Goal: Task Accomplishment & Management: Manage account settings

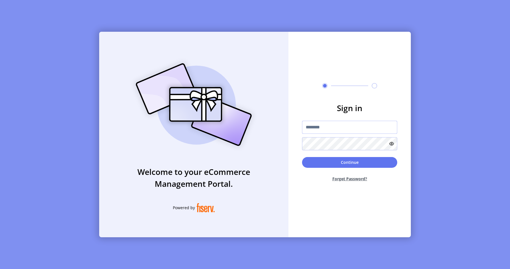
click at [323, 124] on input "text" at bounding box center [349, 127] width 95 height 13
type input "**********"
click at [328, 159] on button "Continue" at bounding box center [349, 162] width 95 height 11
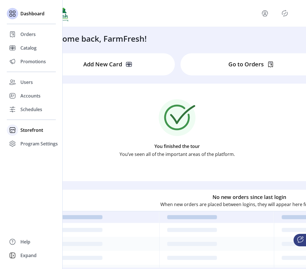
click at [26, 130] on span "Storefront" at bounding box center [31, 130] width 23 height 7
click at [33, 145] on div "Configuration" at bounding box center [31, 141] width 49 height 9
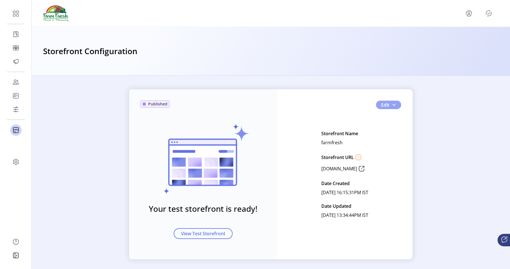
click at [395, 103] on button "Edit" at bounding box center [388, 105] width 25 height 9
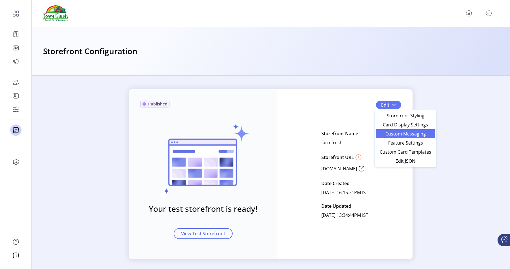
click at [387, 137] on link "Custom Messaging" at bounding box center [406, 133] width 60 height 9
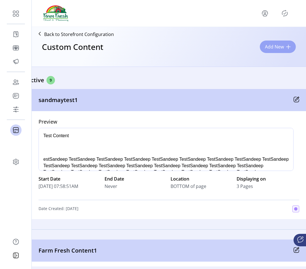
click at [276, 48] on span "Add New" at bounding box center [274, 46] width 19 height 7
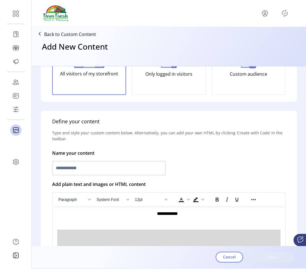
click at [89, 174] on input "text" at bounding box center [108, 168] width 113 height 14
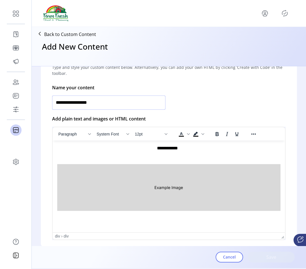
type input "**********"
click at [165, 178] on img "Rich Text Area. Press ALT-0 for help." at bounding box center [168, 187] width 223 height 47
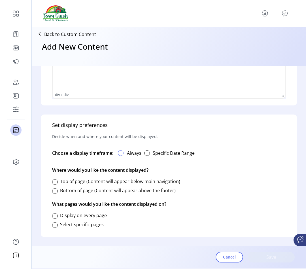
click at [122, 154] on div at bounding box center [121, 153] width 6 height 6
click at [54, 183] on div at bounding box center [55, 182] width 6 height 6
click at [56, 225] on div at bounding box center [55, 225] width 6 height 6
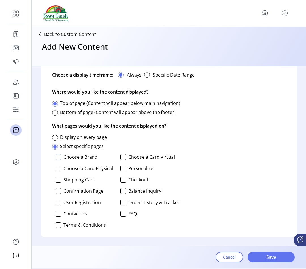
click at [59, 157] on div at bounding box center [59, 157] width 6 height 6
click at [123, 157] on div at bounding box center [124, 157] width 6 height 6
click at [58, 168] on div at bounding box center [59, 169] width 6 height 6
click at [123, 170] on div at bounding box center [124, 169] width 6 height 6
click at [56, 181] on div at bounding box center [59, 180] width 6 height 6
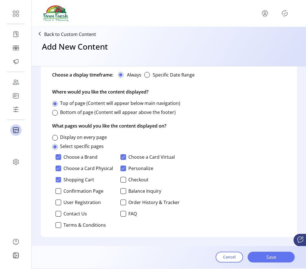
click at [119, 180] on div "Choose a Brand Choose a Card Virtual Choose a Card Physical Personalize Shoppin…" at bounding box center [116, 191] width 128 height 78
click at [121, 180] on div at bounding box center [124, 180] width 6 height 6
click at [58, 191] on div at bounding box center [59, 191] width 6 height 6
click at [121, 191] on div at bounding box center [124, 191] width 6 height 6
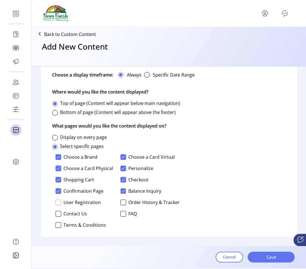
click at [58, 202] on div at bounding box center [59, 203] width 6 height 6
click at [119, 203] on div "Choose a Brand Choose a Card Virtual Choose a Card Physical Personalize Shoppin…" at bounding box center [116, 191] width 128 height 78
click at [121, 203] on div at bounding box center [124, 203] width 6 height 6
click at [56, 217] on div "Choose a Brand Choose a Card Virtual Choose a Card Physical Personalize Shoppin…" at bounding box center [116, 191] width 128 height 78
click at [58, 215] on div at bounding box center [59, 214] width 6 height 6
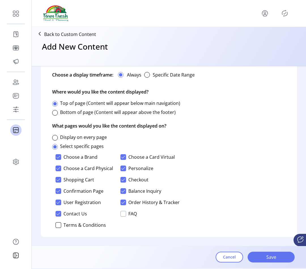
click at [124, 214] on div at bounding box center [124, 214] width 6 height 6
click at [57, 225] on div at bounding box center [59, 225] width 6 height 6
click at [259, 258] on span "Save" at bounding box center [271, 257] width 32 height 7
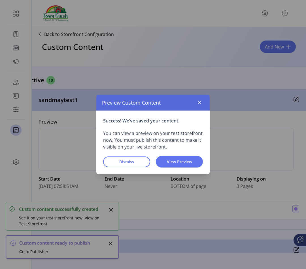
click at [197, 103] on icon "button" at bounding box center [199, 102] width 5 height 5
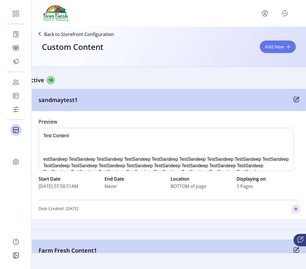
click at [282, 14] on icon "Publisher Panel" at bounding box center [284, 13] width 9 height 9
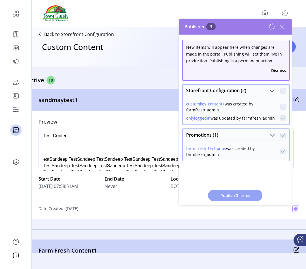
click at [236, 190] on button "Publish 3 Items" at bounding box center [235, 196] width 54 height 12
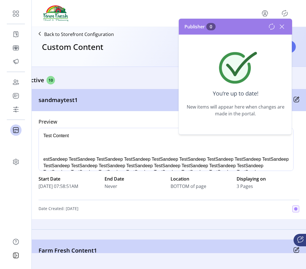
click at [282, 27] on icon at bounding box center [282, 27] width 4 height 4
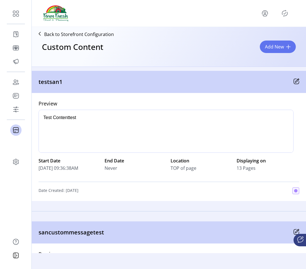
scroll to position [770, 6]
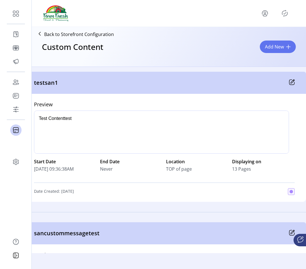
click at [261, 51] on div "Add New" at bounding box center [278, 47] width 36 height 12
click at [271, 45] on span "Add New" at bounding box center [274, 46] width 19 height 7
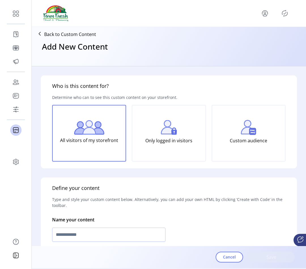
click at [179, 131] on div "Only logged in visitors" at bounding box center [169, 133] width 74 height 57
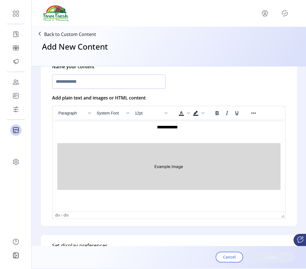
scroll to position [151, 0]
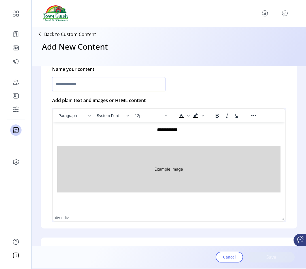
drag, startPoint x: 135, startPoint y: 168, endPoint x: 135, endPoint y: 162, distance: 5.1
click at [135, 158] on img "Rich Text Area. Press ALT-0 for help." at bounding box center [168, 168] width 223 height 47
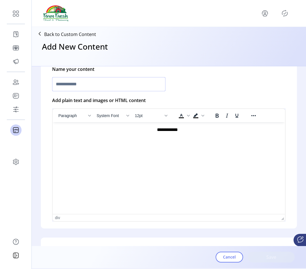
click at [106, 89] on input "text" at bounding box center [108, 84] width 113 height 14
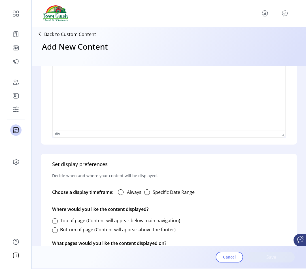
scroll to position [274, 0]
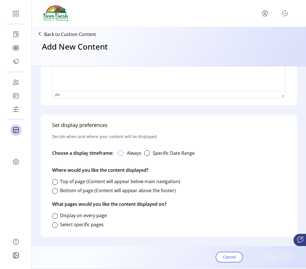
type input "**********"
click at [121, 153] on div at bounding box center [121, 153] width 6 height 6
click at [56, 191] on div at bounding box center [55, 191] width 6 height 6
click at [55, 227] on div at bounding box center [55, 225] width 6 height 6
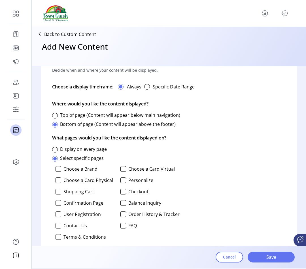
scroll to position [352, 0]
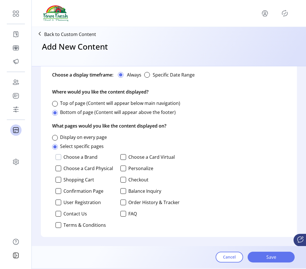
click at [57, 159] on div at bounding box center [59, 157] width 6 height 6
click at [122, 157] on div at bounding box center [124, 157] width 6 height 6
click at [123, 166] on div at bounding box center [124, 169] width 6 height 6
click at [59, 169] on div at bounding box center [59, 169] width 6 height 6
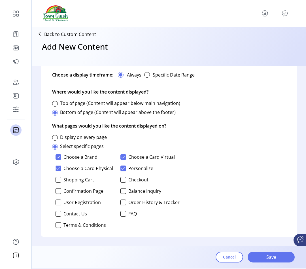
click at [58, 185] on div "Choose a Brand Choose a Card Virtual Choose a Card Physical Personalize Shoppin…" at bounding box center [116, 191] width 128 height 78
click at [58, 183] on div "Choose a Brand Choose a Card Virtual Choose a Card Physical Personalize Shoppin…" at bounding box center [116, 191] width 128 height 78
click at [58, 181] on div at bounding box center [59, 180] width 6 height 6
click at [123, 181] on div at bounding box center [124, 180] width 6 height 6
click at [124, 193] on div at bounding box center [124, 191] width 6 height 6
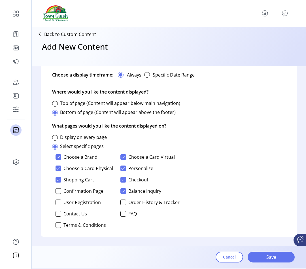
click at [55, 190] on div "Choose a Brand Choose a Card Virtual Choose a Card Physical Personalize Shoppin…" at bounding box center [116, 191] width 128 height 78
click at [56, 191] on div at bounding box center [59, 191] width 6 height 6
click at [59, 200] on div at bounding box center [59, 203] width 6 height 6
click at [123, 202] on div at bounding box center [124, 203] width 6 height 6
click at [124, 213] on div at bounding box center [124, 214] width 6 height 6
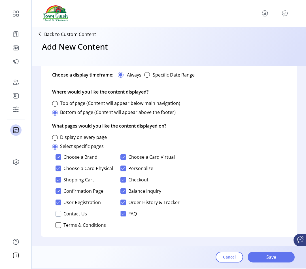
click at [59, 216] on div at bounding box center [59, 214] width 6 height 6
click at [59, 224] on div at bounding box center [59, 225] width 6 height 6
click at [261, 252] on button "Save" at bounding box center [271, 257] width 47 height 11
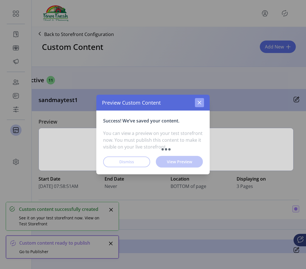
click at [200, 103] on icon "button" at bounding box center [200, 103] width 4 height 4
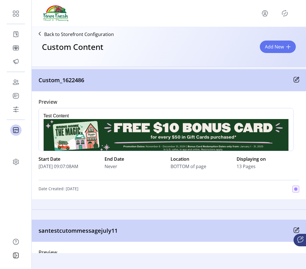
click at [298, 84] on div "Custom_1622486" at bounding box center [169, 80] width 284 height 22
click at [297, 81] on icon at bounding box center [296, 79] width 5 height 5
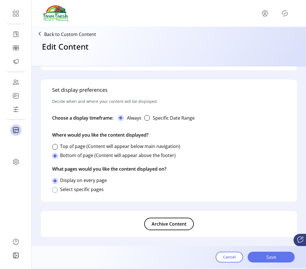
click at [56, 192] on div at bounding box center [55, 190] width 6 height 6
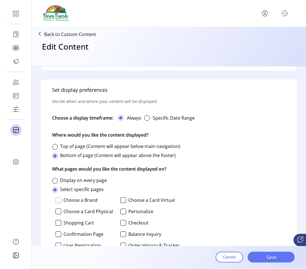
click at [58, 200] on div at bounding box center [59, 200] width 6 height 6
click at [121, 200] on div at bounding box center [124, 200] width 6 height 6
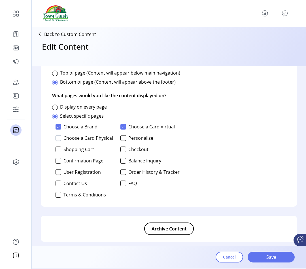
click at [58, 136] on div at bounding box center [59, 138] width 6 height 6
click at [121, 138] on div at bounding box center [124, 138] width 6 height 6
click at [121, 150] on div at bounding box center [124, 150] width 6 height 6
click at [60, 149] on div at bounding box center [59, 150] width 6 height 6
click at [59, 161] on div at bounding box center [59, 161] width 6 height 6
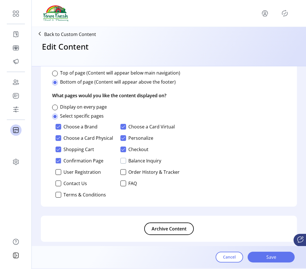
click at [124, 163] on div at bounding box center [124, 161] width 6 height 6
click at [124, 170] on div at bounding box center [124, 172] width 6 height 6
click at [123, 182] on div at bounding box center [124, 184] width 6 height 6
click at [59, 183] on div at bounding box center [59, 184] width 6 height 6
click at [59, 193] on div at bounding box center [59, 195] width 6 height 6
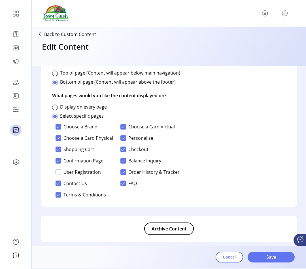
click at [59, 173] on div at bounding box center [59, 172] width 6 height 6
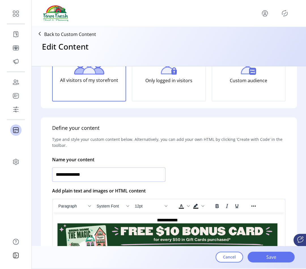
click at [93, 174] on input "**********" at bounding box center [108, 175] width 113 height 14
type input "**********"
click at [286, 259] on span "Save" at bounding box center [271, 257] width 32 height 7
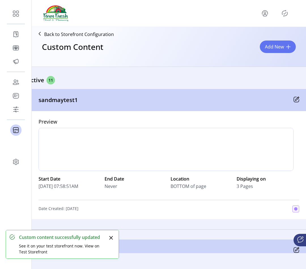
click at [285, 12] on icon "Publisher Panel" at bounding box center [284, 13] width 9 height 9
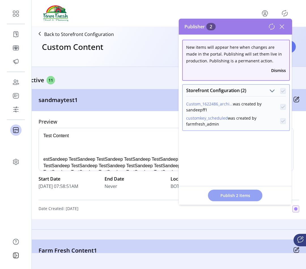
click at [238, 195] on span "Publish 2 Items" at bounding box center [236, 196] width 40 height 6
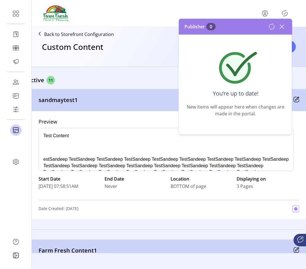
click at [282, 29] on icon at bounding box center [282, 26] width 9 height 9
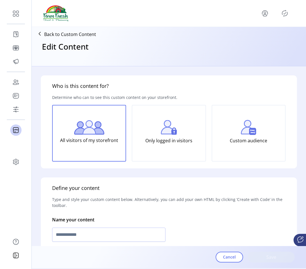
type input "**********"
click at [221, 261] on button "Cancel" at bounding box center [230, 257] width 28 height 11
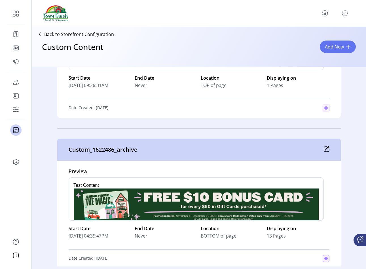
click at [326, 151] on icon at bounding box center [327, 149] width 6 height 6
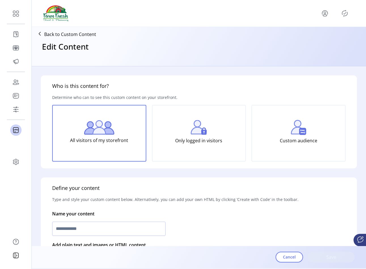
type input "**********"
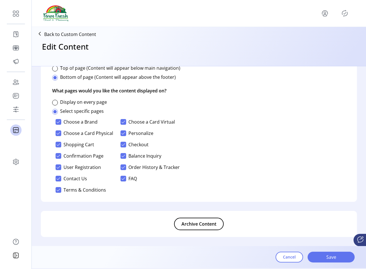
click at [178, 224] on button "Archive Content" at bounding box center [199, 224] width 50 height 12
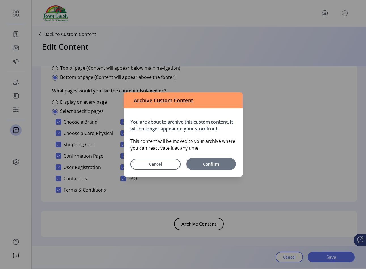
click at [216, 165] on span "Confirm" at bounding box center [211, 164] width 44 height 6
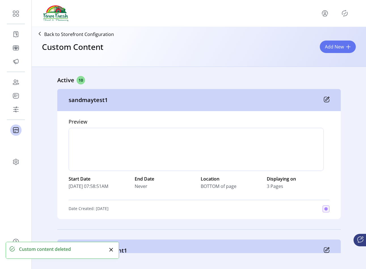
click at [346, 14] on icon "Publisher Panel" at bounding box center [344, 13] width 9 height 9
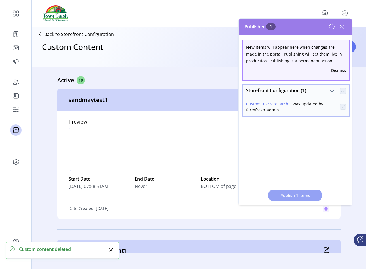
click at [287, 196] on span "Publish 1 Items" at bounding box center [295, 196] width 40 height 6
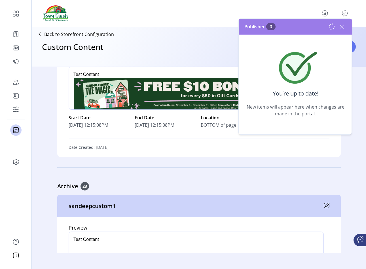
click at [340, 28] on icon at bounding box center [341, 26] width 9 height 9
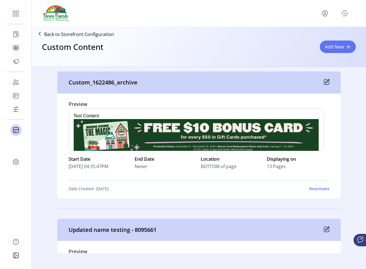
click at [328, 4] on div at bounding box center [199, 13] width 334 height 27
click at [341, 10] on p-button at bounding box center [344, 13] width 9 height 9
click at [343, 16] on icon "Publisher Panel" at bounding box center [344, 13] width 9 height 9
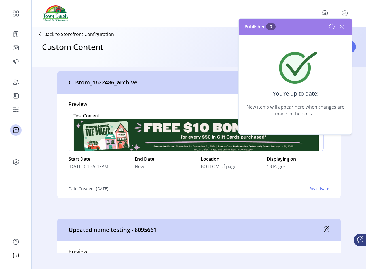
click at [342, 24] on icon at bounding box center [341, 26] width 9 height 9
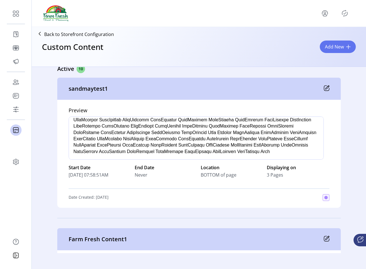
scroll to position [13, 0]
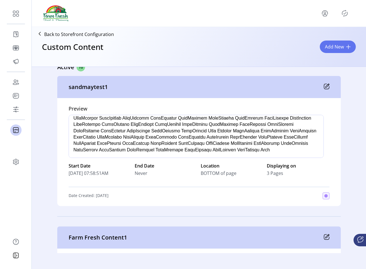
click at [329, 89] on div "sandmaytest1" at bounding box center [199, 87] width 284 height 22
click at [327, 88] on icon at bounding box center [327, 87] width 6 height 6
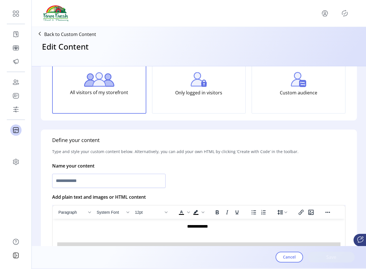
scroll to position [73, 0]
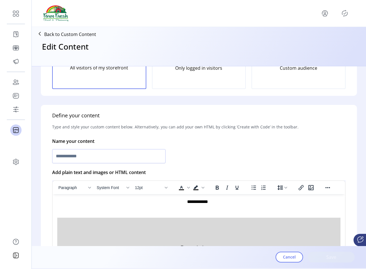
type input "**********"
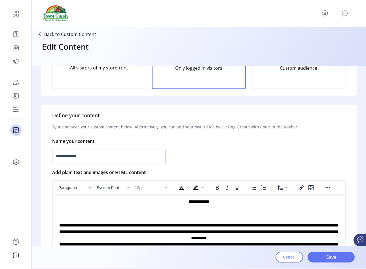
click at [344, 15] on icon "Publisher Panel" at bounding box center [344, 13] width 9 height 9
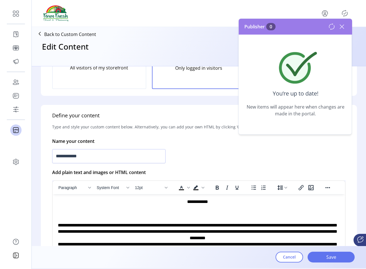
click at [342, 27] on icon at bounding box center [342, 27] width 4 height 4
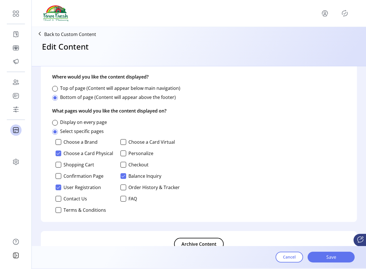
scroll to position [381, 0]
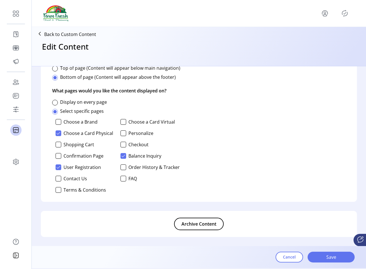
click at [201, 221] on span "Archive Content" at bounding box center [198, 224] width 35 height 7
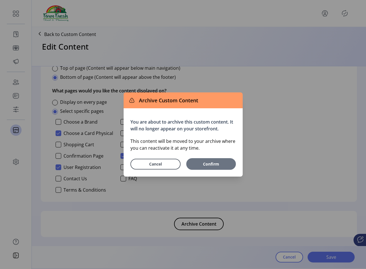
click at [225, 163] on span "Confirm" at bounding box center [211, 164] width 44 height 6
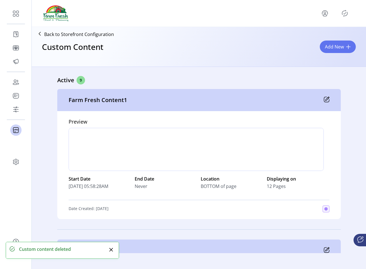
click at [344, 17] on icon "Publisher Panel" at bounding box center [344, 13] width 9 height 9
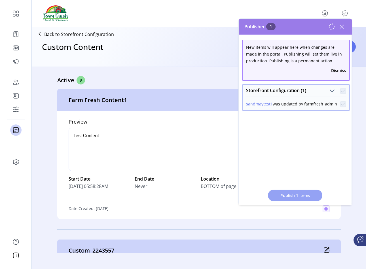
click at [282, 190] on button "Publish 1 Items" at bounding box center [295, 196] width 54 height 12
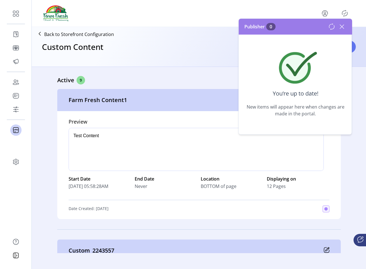
click at [342, 29] on icon at bounding box center [341, 26] width 9 height 9
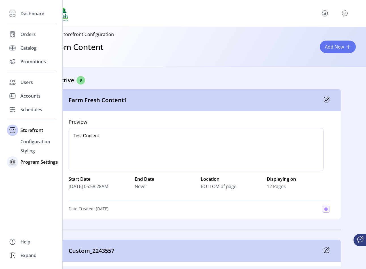
click at [14, 158] on icon at bounding box center [12, 161] width 9 height 9
click at [28, 155] on span "Templates" at bounding box center [31, 155] width 22 height 7
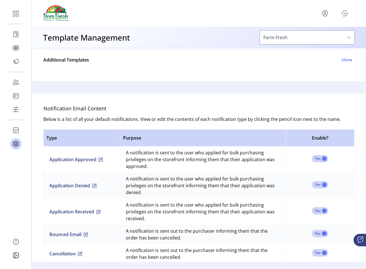
scroll to position [301, 0]
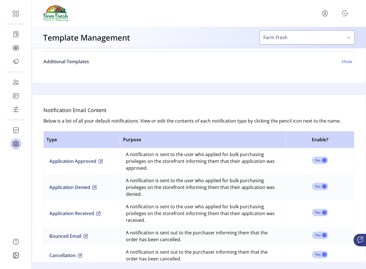
click at [86, 61] on h6 "Additional Templates" at bounding box center [66, 61] width 46 height 7
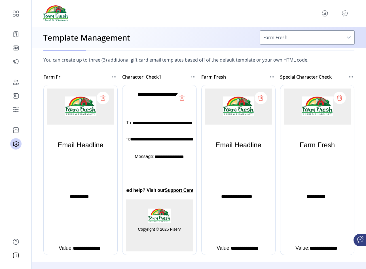
scroll to position [354, 0]
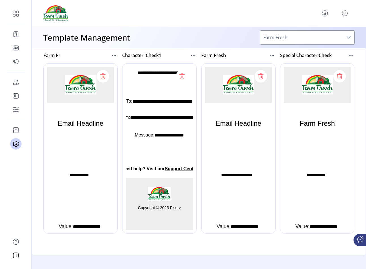
click at [103, 79] on icon at bounding box center [102, 76] width 9 height 9
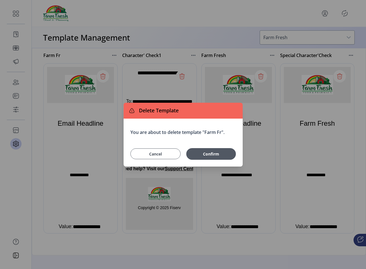
click at [166, 151] on span "Cancel" at bounding box center [156, 154] width 36 height 6
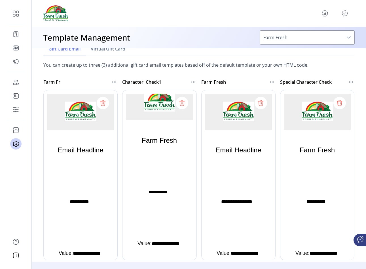
scroll to position [0, 0]
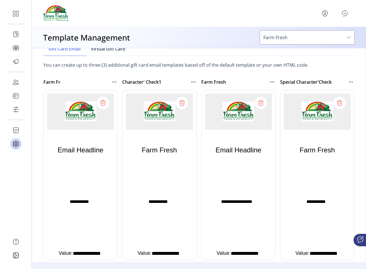
click at [113, 51] on span "Virtual Gift Card" at bounding box center [108, 49] width 35 height 5
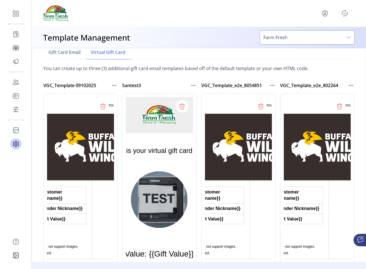
scroll to position [309, 0]
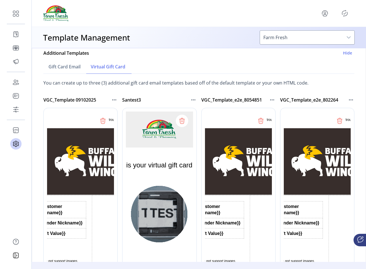
click at [340, 121] on icon at bounding box center [340, 122] width 0 height 2
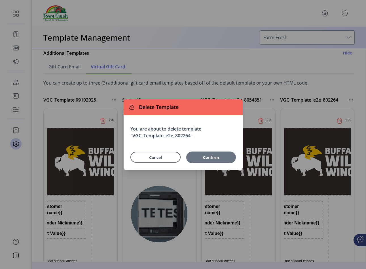
click at [193, 157] on span "Confirm" at bounding box center [211, 157] width 44 height 6
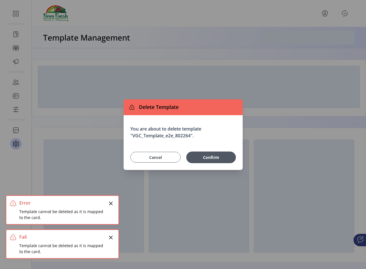
click at [151, 155] on span "Cancel" at bounding box center [156, 157] width 36 height 6
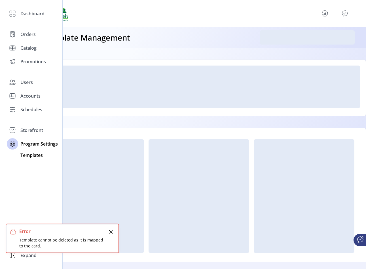
click at [33, 157] on span "Templates" at bounding box center [31, 155] width 22 height 7
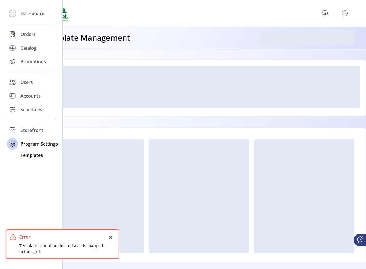
click at [36, 154] on span "Templates" at bounding box center [31, 155] width 22 height 7
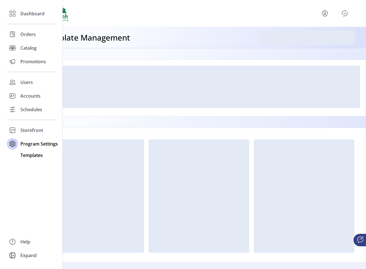
click at [32, 154] on span "Templates" at bounding box center [31, 155] width 22 height 7
click at [37, 144] on span "Program Settings" at bounding box center [38, 143] width 37 height 7
click at [37, 141] on span "Program Settings" at bounding box center [38, 143] width 37 height 7
click at [35, 154] on span "Templates" at bounding box center [31, 155] width 22 height 7
click at [15, 81] on icon at bounding box center [12, 82] width 9 height 9
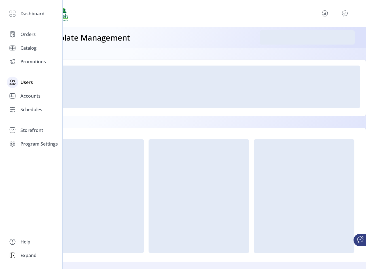
click at [27, 83] on span "Users" at bounding box center [26, 82] width 12 height 7
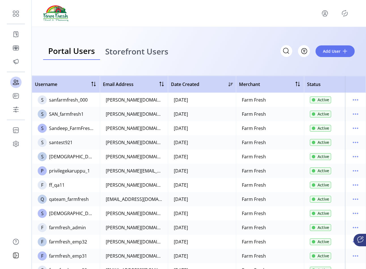
click at [134, 50] on span "Storefront Users" at bounding box center [136, 51] width 63 height 8
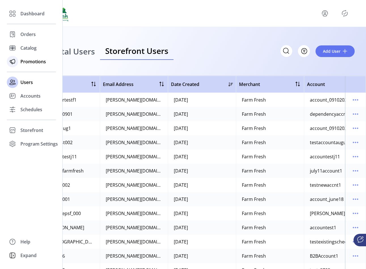
click at [32, 65] on span "Promotions" at bounding box center [33, 61] width 26 height 7
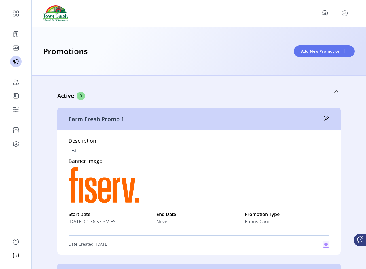
click at [325, 118] on icon at bounding box center [327, 119] width 6 height 6
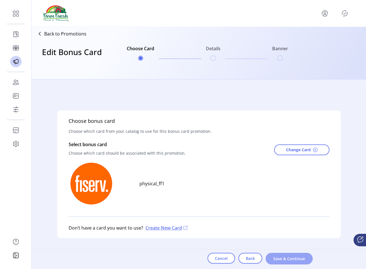
click at [288, 259] on span "Save & Continue" at bounding box center [289, 258] width 32 height 6
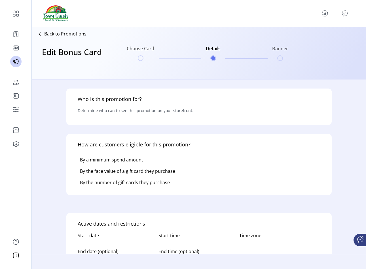
type input "**********"
type textarea "****"
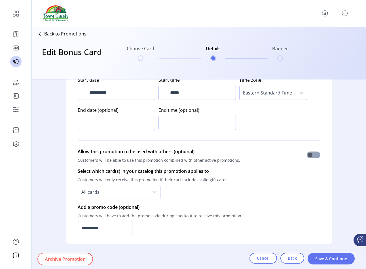
scroll to position [408, 0]
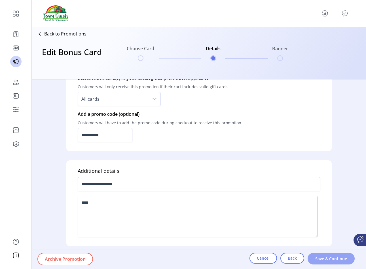
click at [317, 257] on span "Save & Continue" at bounding box center [331, 258] width 32 height 6
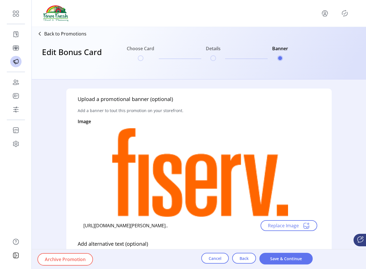
scroll to position [189, 0]
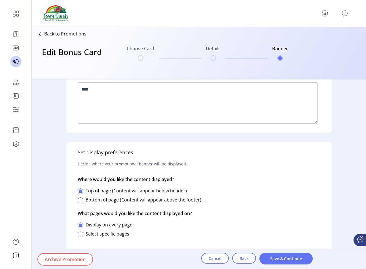
click at [82, 234] on div at bounding box center [81, 234] width 6 height 6
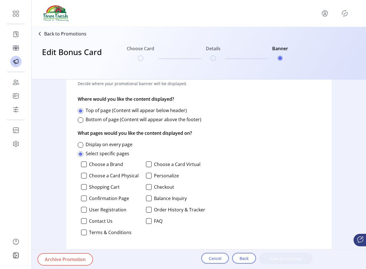
scroll to position [270, 0]
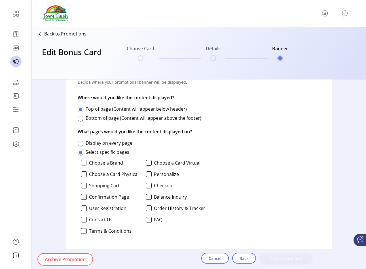
click at [84, 162] on div at bounding box center [84, 163] width 6 height 6
click at [147, 165] on div at bounding box center [149, 163] width 6 height 6
click at [148, 173] on div at bounding box center [149, 174] width 6 height 6
click at [83, 174] on div at bounding box center [84, 174] width 6 height 6
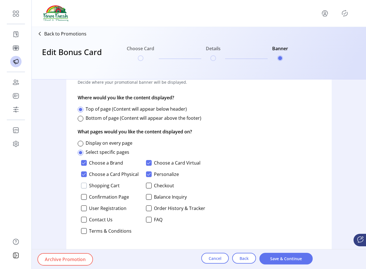
click at [83, 185] on div at bounding box center [84, 186] width 6 height 6
click at [147, 187] on div at bounding box center [149, 186] width 6 height 6
click at [147, 195] on div at bounding box center [149, 197] width 6 height 6
click at [86, 200] on div "Choose a Brand Choose a Card Virtual Choose a Card Physical Personalize Shoppin…" at bounding box center [142, 199] width 128 height 82
click at [83, 198] on div at bounding box center [84, 197] width 6 height 6
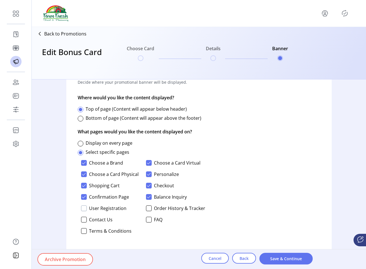
click at [83, 209] on div at bounding box center [84, 208] width 6 height 6
click at [143, 208] on div "Choose a Brand Choose a Card Virtual Choose a Card Physical Personalize Shoppin…" at bounding box center [142, 199] width 128 height 82
click at [146, 208] on div at bounding box center [149, 208] width 6 height 6
click at [146, 219] on div at bounding box center [149, 220] width 6 height 6
click at [86, 218] on div at bounding box center [84, 220] width 6 height 6
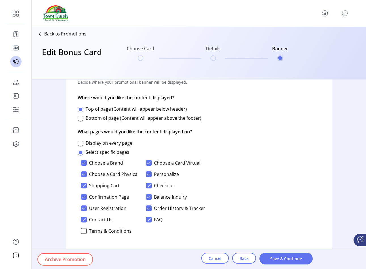
click at [86, 227] on div "Choose a Brand Choose a Card Virtual Choose a Card Physical Personalize Shoppin…" at bounding box center [142, 199] width 128 height 82
click at [86, 228] on div at bounding box center [84, 231] width 6 height 6
click at [271, 255] on span "Save & Continue" at bounding box center [286, 258] width 39 height 6
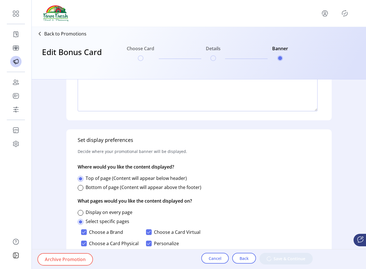
scroll to position [270, 0]
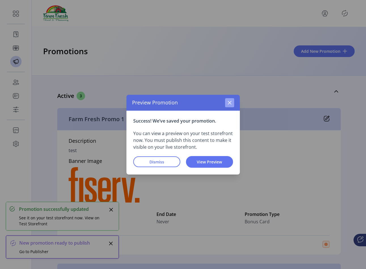
click at [228, 102] on icon "button" at bounding box center [229, 102] width 5 height 5
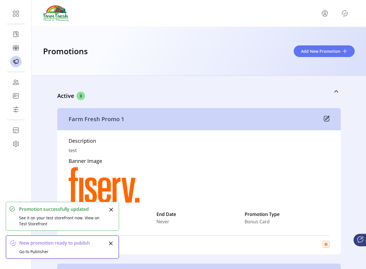
click at [345, 13] on icon "Publisher Panel" at bounding box center [344, 13] width 9 height 9
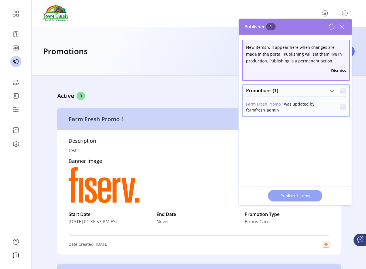
click at [285, 197] on span "Publish 1 Items" at bounding box center [295, 196] width 40 height 6
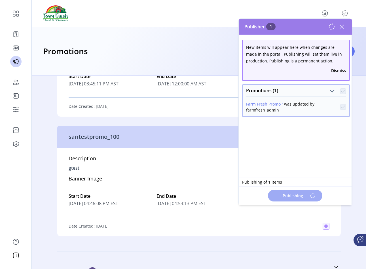
scroll to position [328, 0]
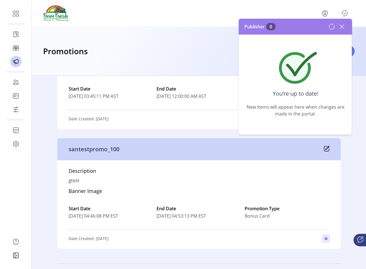
click at [341, 26] on icon at bounding box center [341, 26] width 9 height 9
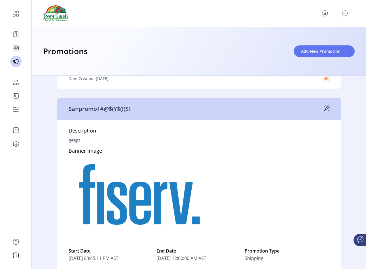
scroll to position [161, 0]
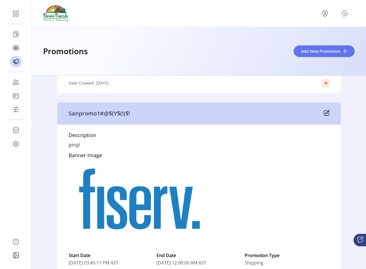
click at [321, 114] on div "Sanpromo1#@$(Y$(!($!" at bounding box center [199, 113] width 284 height 22
click at [324, 114] on icon at bounding box center [326, 112] width 5 height 5
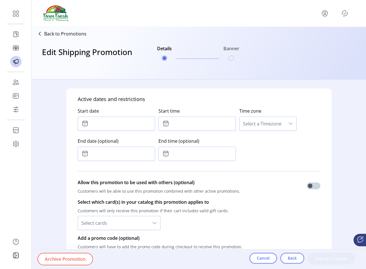
type input "**********"
type textarea "*****"
type input "**********"
type input "*****"
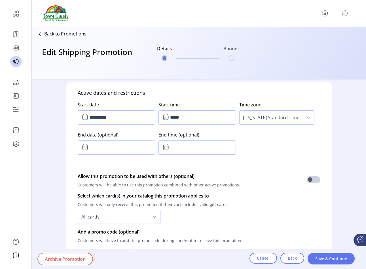
scroll to position [240, 0]
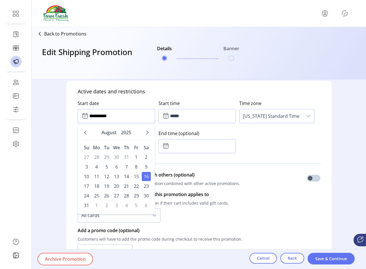
click at [117, 115] on input "**********" at bounding box center [116, 116] width 77 height 14
click at [146, 136] on button "Next Month" at bounding box center [147, 132] width 8 height 8
click at [123, 186] on span "25" at bounding box center [126, 185] width 9 height 9
type input "**********"
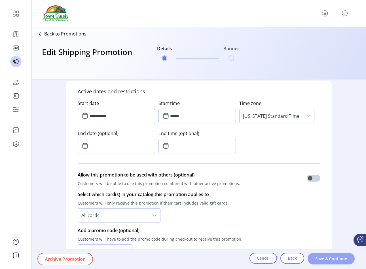
click at [317, 258] on span "Save & Continue" at bounding box center [331, 258] width 32 height 6
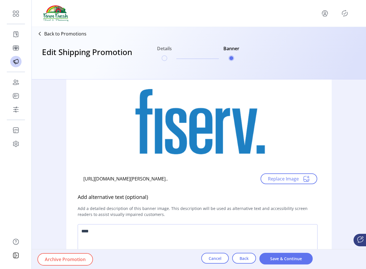
scroll to position [189, 0]
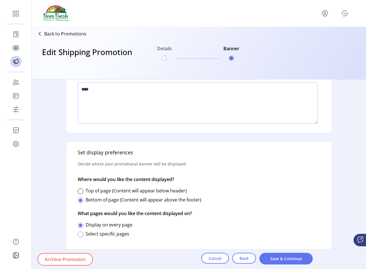
click at [81, 233] on div at bounding box center [81, 234] width 6 height 6
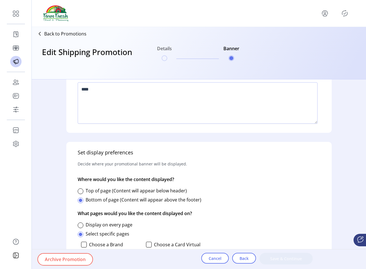
scroll to position [270, 0]
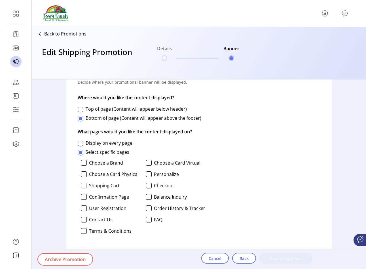
click at [83, 186] on div at bounding box center [84, 186] width 6 height 6
click at [147, 164] on div at bounding box center [149, 163] width 6 height 6
click at [82, 162] on div at bounding box center [84, 163] width 6 height 6
click at [83, 174] on div at bounding box center [84, 174] width 6 height 6
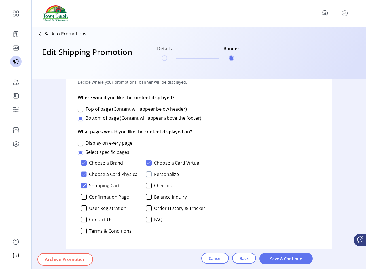
click at [147, 177] on div at bounding box center [149, 174] width 6 height 6
click at [147, 189] on div "Choose a Brand Choose a Card Virtual Choose a Card Physical Personalize Shoppin…" at bounding box center [142, 199] width 128 height 82
click at [147, 188] on div at bounding box center [149, 186] width 6 height 6
click at [83, 197] on div at bounding box center [84, 197] width 6 height 6
click at [83, 205] on div at bounding box center [84, 208] width 6 height 6
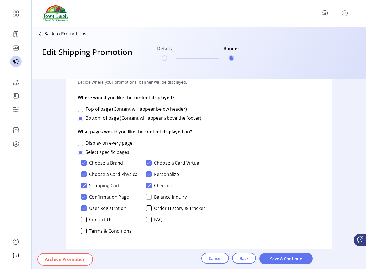
click at [149, 196] on div at bounding box center [149, 197] width 6 height 6
click at [147, 208] on div at bounding box center [149, 208] width 6 height 6
click at [147, 217] on div at bounding box center [149, 220] width 6 height 6
click at [85, 217] on div at bounding box center [84, 220] width 6 height 6
click at [84, 228] on div "Choose a Brand Choose a Card Virtual Choose a Card Physical Personalize Shoppin…" at bounding box center [142, 199] width 128 height 82
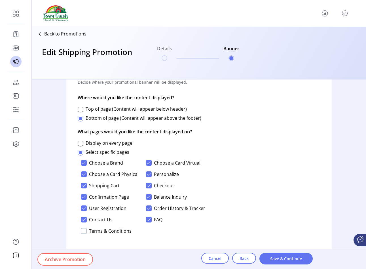
click at [83, 231] on div at bounding box center [84, 231] width 6 height 6
click at [298, 257] on span "Save & Continue" at bounding box center [286, 258] width 39 height 6
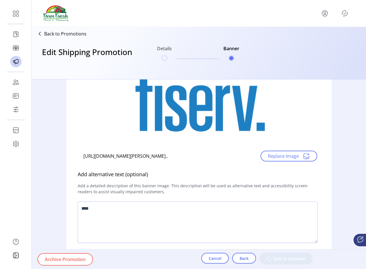
scroll to position [6, 0]
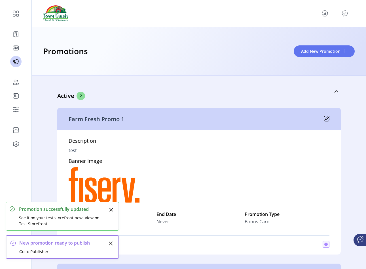
click at [348, 17] on div "Preview Promotion We’ve saved your promotion but it isn’t available to preview …" at bounding box center [183, 134] width 366 height 269
click at [348, 16] on icon "Publisher Panel" at bounding box center [344, 13] width 9 height 9
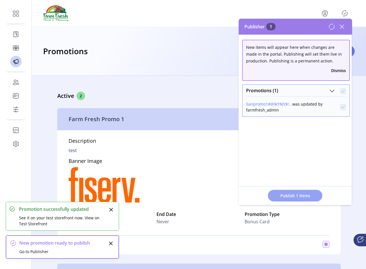
click at [278, 192] on button "Publish 1 Items" at bounding box center [295, 196] width 54 height 12
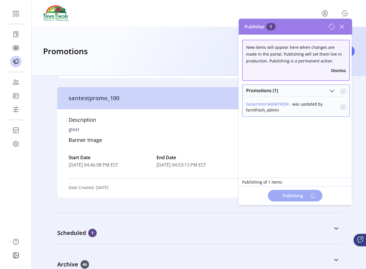
scroll to position [183, 0]
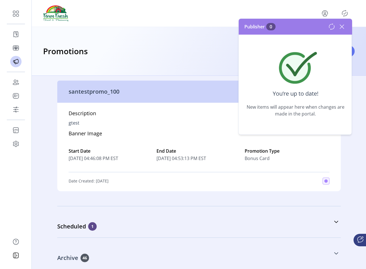
click at [122, 264] on link "Archive 46" at bounding box center [199, 253] width 284 height 24
click at [131, 249] on link "Archive 46" at bounding box center [199, 253] width 284 height 24
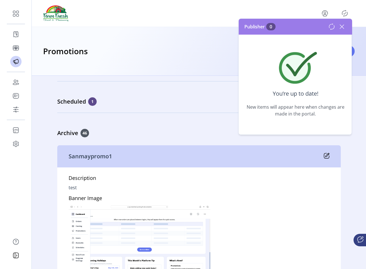
scroll to position [295, 0]
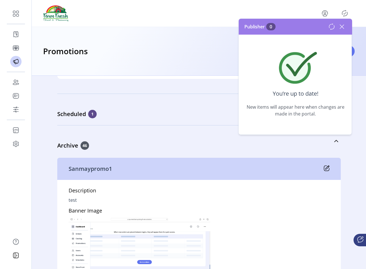
click at [326, 169] on icon at bounding box center [328, 168] width 4 height 4
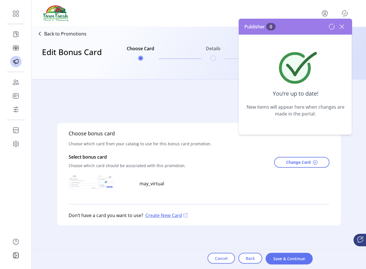
click at [342, 30] on icon at bounding box center [341, 26] width 9 height 9
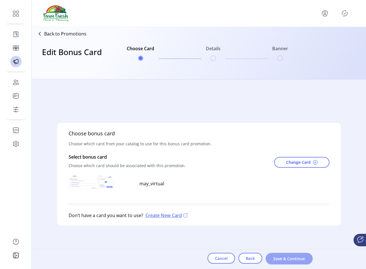
click at [278, 256] on span "Save & Continue" at bounding box center [289, 258] width 32 height 6
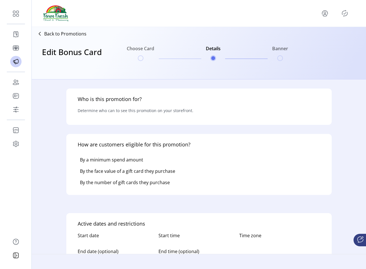
type input "********"
type input "**********"
type textarea "****"
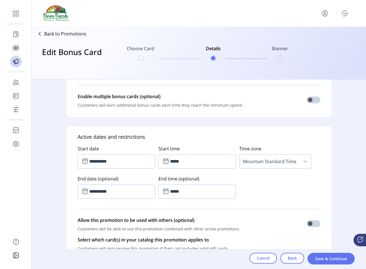
scroll to position [408, 0]
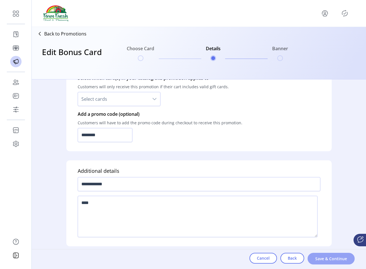
click at [321, 255] on span "Save & Continue" at bounding box center [331, 258] width 32 height 6
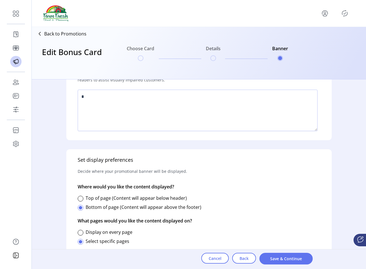
scroll to position [270, 0]
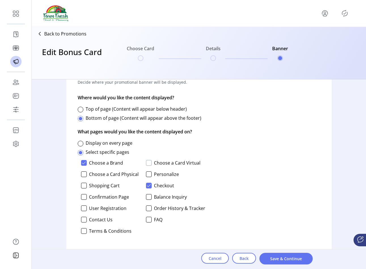
click at [147, 162] on div at bounding box center [149, 163] width 6 height 6
click at [148, 176] on div at bounding box center [149, 174] width 6 height 6
click at [86, 173] on div at bounding box center [84, 174] width 6 height 6
click at [84, 183] on div at bounding box center [84, 186] width 6 height 6
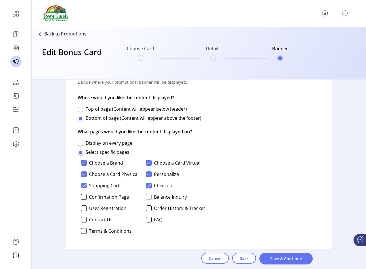
click at [147, 198] on div at bounding box center [149, 197] width 6 height 6
click at [86, 208] on div at bounding box center [84, 208] width 6 height 6
click at [81, 195] on div at bounding box center [84, 197] width 6 height 6
click at [151, 209] on p-checkbox "Order History & Tracker" at bounding box center [175, 208] width 59 height 6
click at [148, 209] on div at bounding box center [149, 208] width 6 height 6
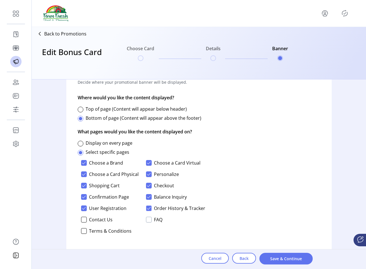
click at [148, 217] on div at bounding box center [149, 220] width 6 height 6
click at [84, 221] on div at bounding box center [84, 220] width 6 height 6
click at [84, 230] on div at bounding box center [84, 231] width 6 height 6
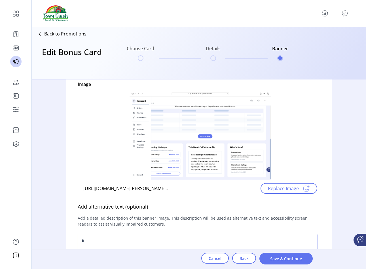
scroll to position [0, 0]
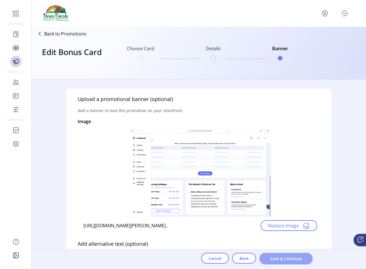
click at [271, 257] on span "Save & Continue" at bounding box center [286, 258] width 39 height 6
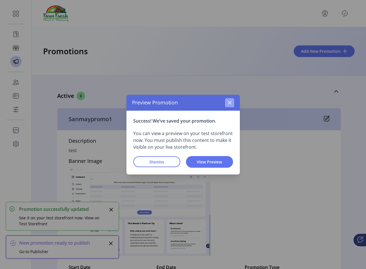
click at [231, 107] on button "button" at bounding box center [229, 102] width 9 height 9
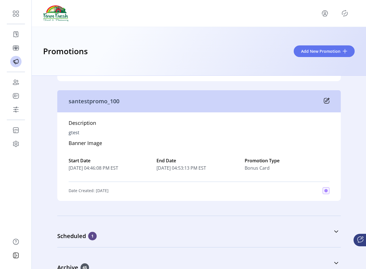
scroll to position [391, 0]
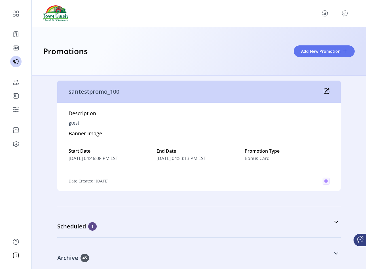
click at [128, 250] on link "Archive 45" at bounding box center [199, 253] width 284 height 24
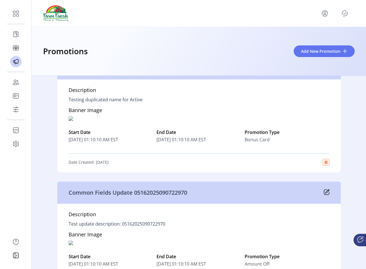
scroll to position [1117, 0]
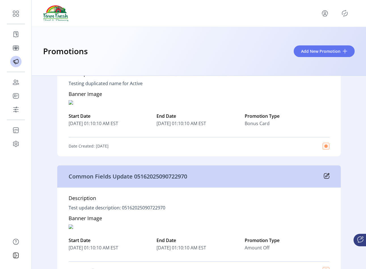
click at [342, 12] on icon "Publisher Panel" at bounding box center [344, 13] width 9 height 9
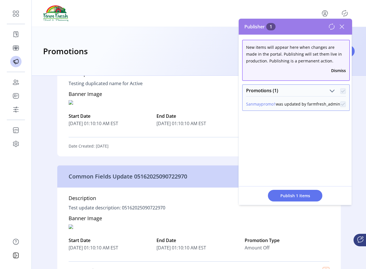
click at [345, 25] on icon at bounding box center [341, 26] width 9 height 9
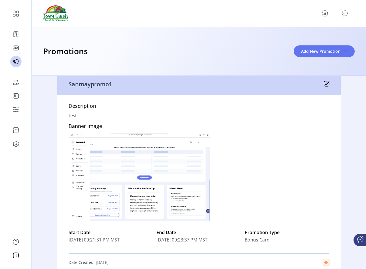
scroll to position [35, 0]
click at [326, 85] on icon at bounding box center [327, 84] width 6 height 6
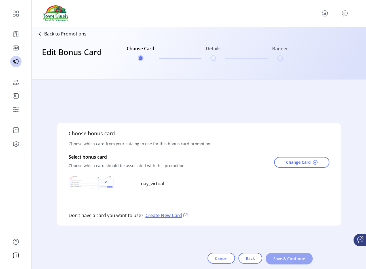
click at [282, 253] on button "Save & Continue" at bounding box center [289, 259] width 47 height 12
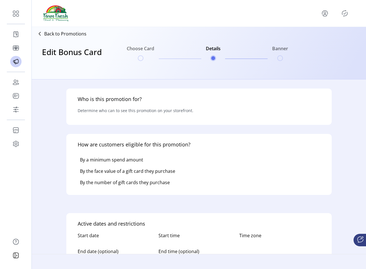
type input "********"
type input "**********"
type textarea "****"
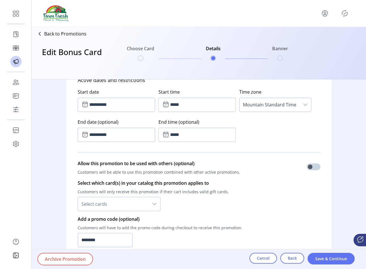
scroll to position [408, 0]
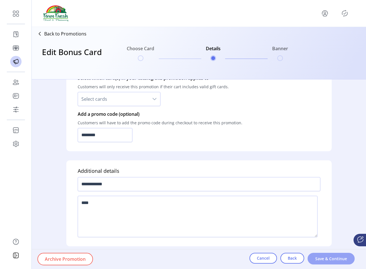
click at [311, 257] on button "Save & Continue" at bounding box center [331, 259] width 47 height 12
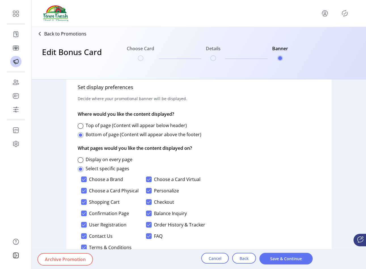
scroll to position [270, 0]
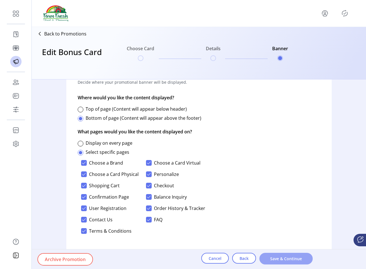
click at [275, 255] on button "Save & Continue" at bounding box center [285, 259] width 53 height 12
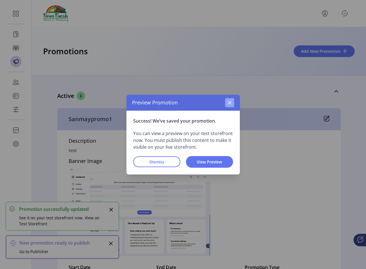
click at [229, 105] on icon "button" at bounding box center [229, 102] width 5 height 5
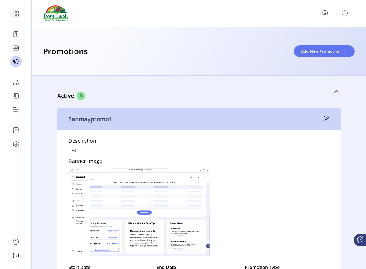
click at [344, 14] on icon "Publisher Panel" at bounding box center [345, 13] width 3 height 2
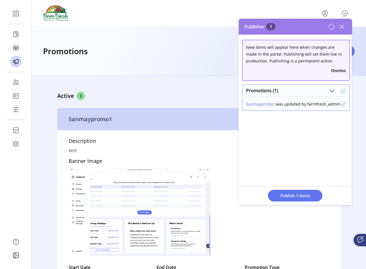
click at [340, 30] on icon at bounding box center [341, 26] width 9 height 9
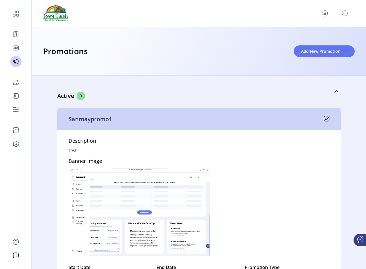
click at [326, 119] on icon at bounding box center [327, 119] width 6 height 6
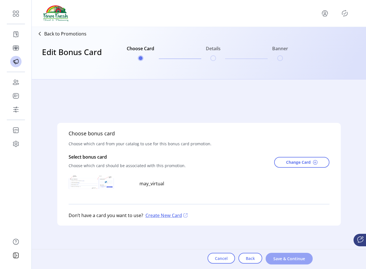
click at [280, 263] on button "Save & Continue" at bounding box center [289, 259] width 47 height 12
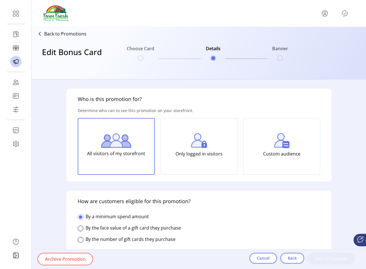
type input "********"
type input "**********"
type textarea "****"
type input "**********"
type input "*****"
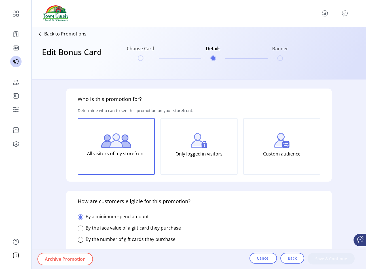
type input "**********"
type input "*****"
type input "*********"
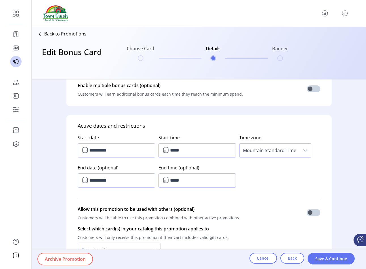
scroll to position [282, 0]
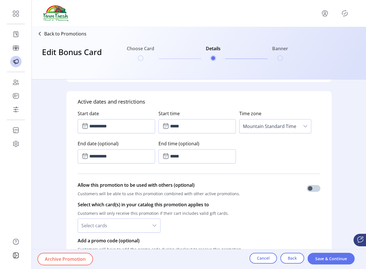
click at [81, 258] on span "Archive Promotion" at bounding box center [65, 258] width 41 height 7
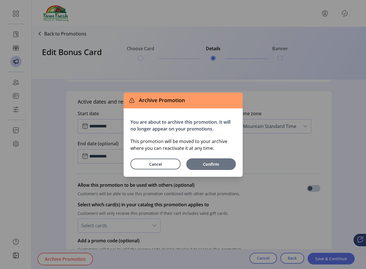
click at [221, 164] on span "Confirm" at bounding box center [211, 164] width 44 height 6
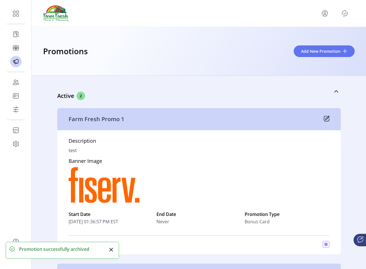
click at [344, 16] on icon "Publisher Panel" at bounding box center [344, 13] width 9 height 9
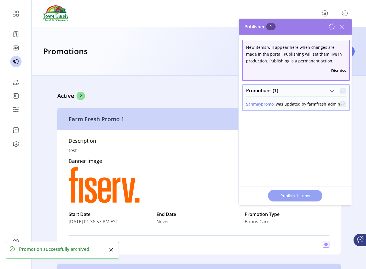
click at [284, 194] on span "Publish 1 Items" at bounding box center [295, 196] width 40 height 6
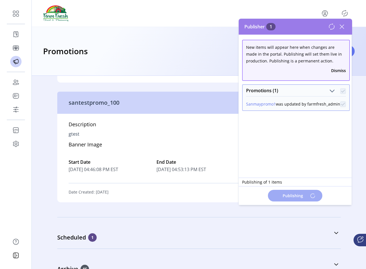
scroll to position [183, 0]
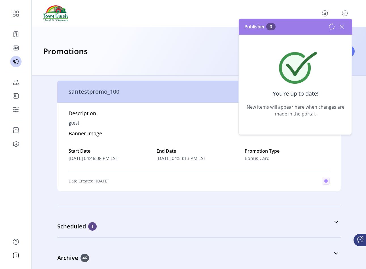
click at [343, 29] on icon at bounding box center [341, 26] width 9 height 9
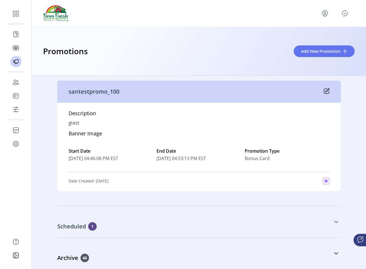
click at [87, 221] on link "Scheduled 1" at bounding box center [199, 222] width 284 height 24
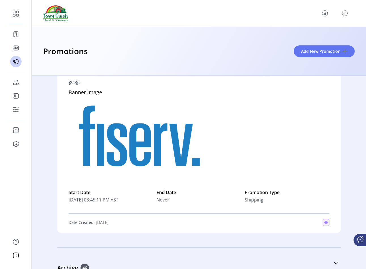
scroll to position [392, 0]
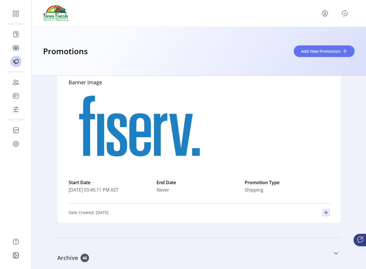
click at [79, 254] on div "Archive 46" at bounding box center [170, 257] width 227 height 9
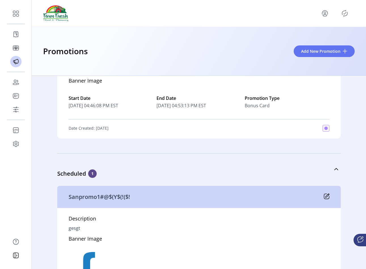
scroll to position [0, 0]
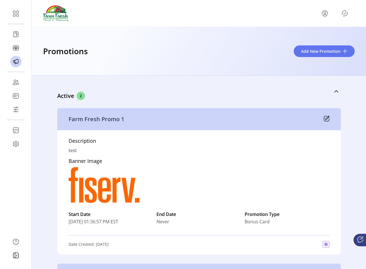
click at [339, 14] on div at bounding box center [337, 13] width 34 height 9
click at [344, 14] on icon "Publisher Panel" at bounding box center [345, 13] width 3 height 2
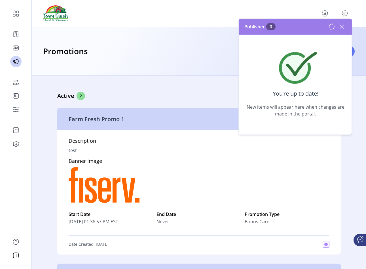
click at [342, 23] on icon at bounding box center [341, 26] width 9 height 9
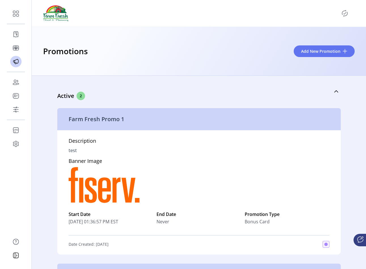
scroll to position [183, 0]
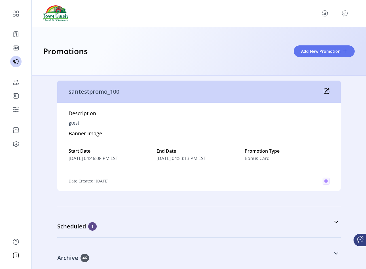
click at [118, 254] on div "Archive 46" at bounding box center [170, 257] width 227 height 9
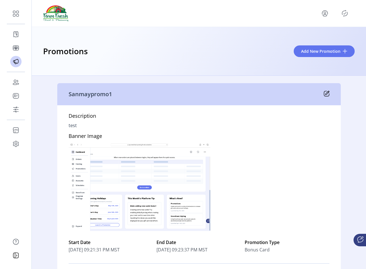
scroll to position [867, 0]
click at [325, 89] on div "Sanmaypromo1" at bounding box center [199, 94] width 284 height 22
click at [325, 90] on div "Sanmaypromo1" at bounding box center [199, 94] width 284 height 22
click at [325, 91] on icon at bounding box center [327, 93] width 6 height 6
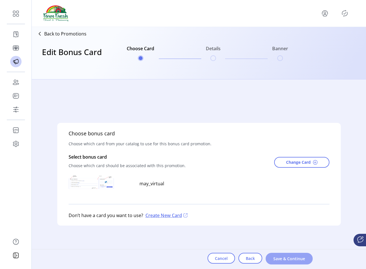
click at [275, 263] on button "Save & Continue" at bounding box center [289, 259] width 47 height 12
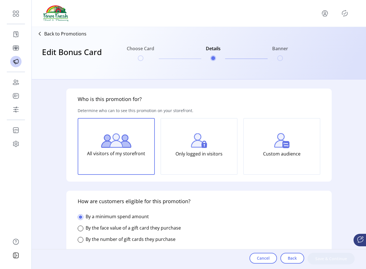
type input "********"
type input "**********"
type textarea "****"
type input "*****"
type input "*********"
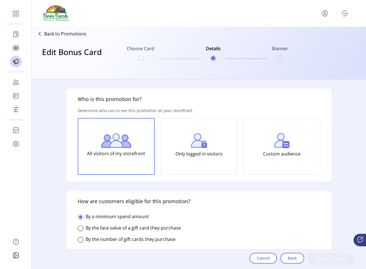
type input "**********"
type input "*****"
type input "**********"
type input "*****"
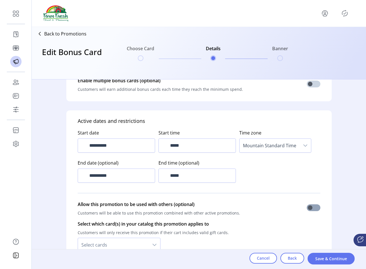
scroll to position [408, 0]
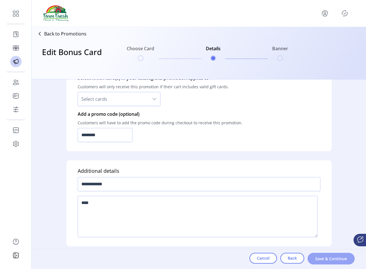
click at [319, 259] on span "Save & Continue" at bounding box center [331, 258] width 32 height 6
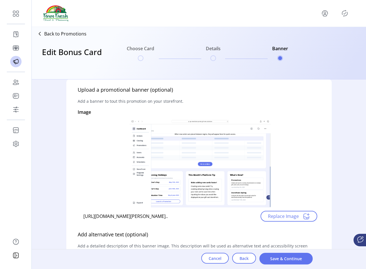
scroll to position [0, 0]
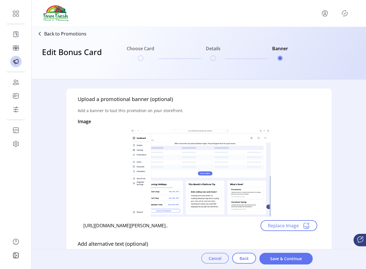
click at [214, 254] on button "Cancel" at bounding box center [215, 258] width 28 height 11
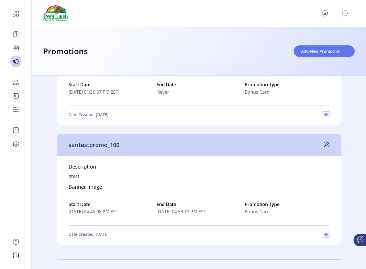
scroll to position [183, 0]
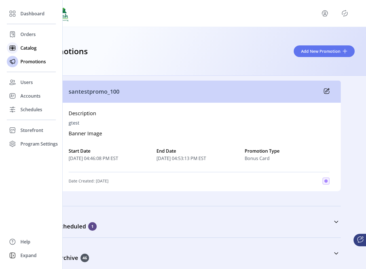
click at [18, 52] on div "Catalog" at bounding box center [31, 48] width 49 height 14
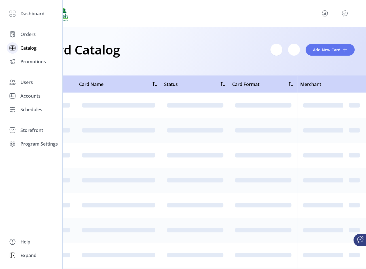
click at [22, 45] on span "Catalog" at bounding box center [28, 48] width 16 height 7
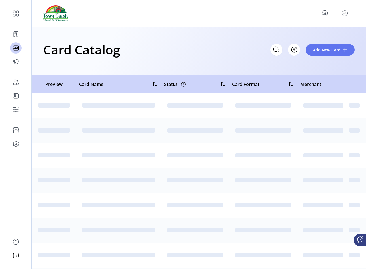
click at [340, 12] on icon "Publisher Panel" at bounding box center [344, 13] width 9 height 9
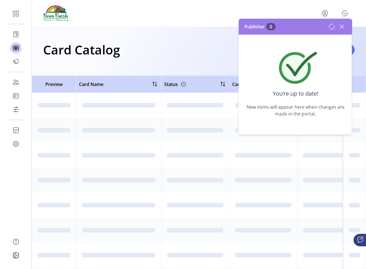
click at [343, 27] on icon at bounding box center [341, 26] width 9 height 9
